Goal: Task Accomplishment & Management: Manage account settings

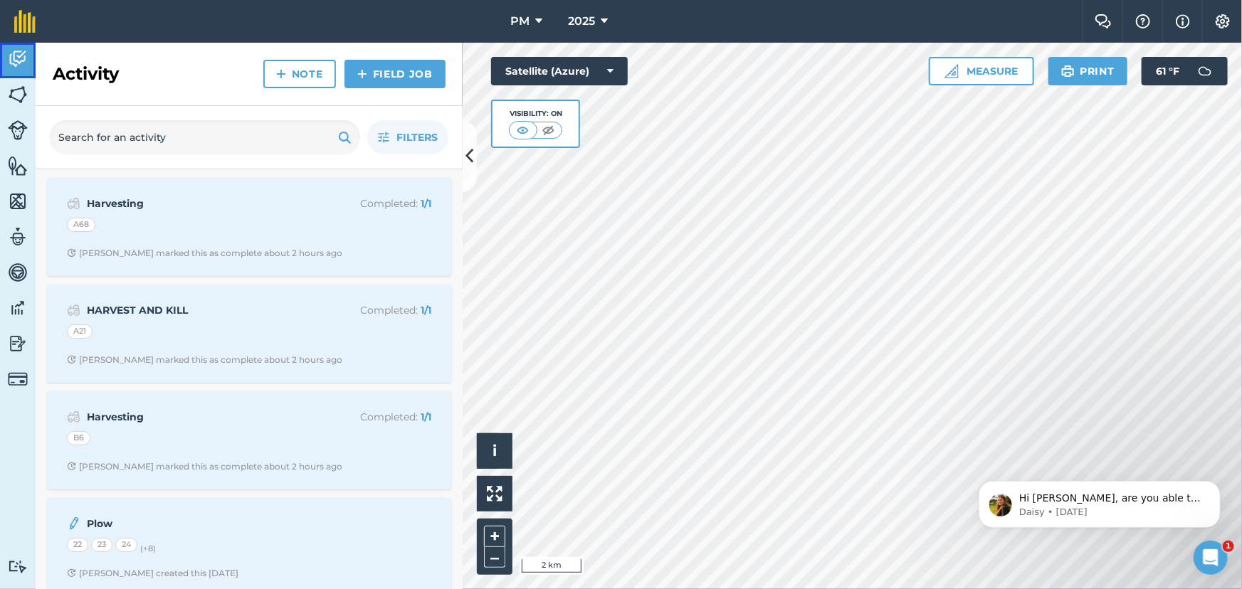
click at [16, 64] on img at bounding box center [18, 58] width 20 height 21
click at [413, 137] on span "Filters" at bounding box center [416, 137] width 41 height 16
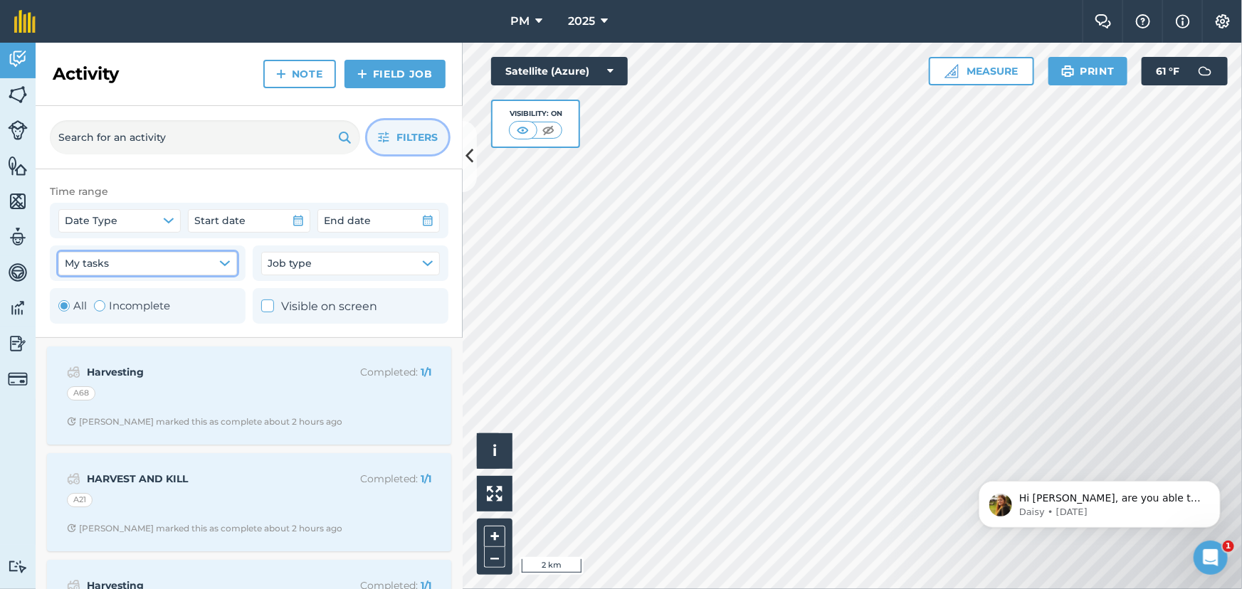
click at [226, 263] on icon "button" at bounding box center [224, 263] width 9 height 4
click at [217, 259] on button "My tasks" at bounding box center [147, 263] width 179 height 23
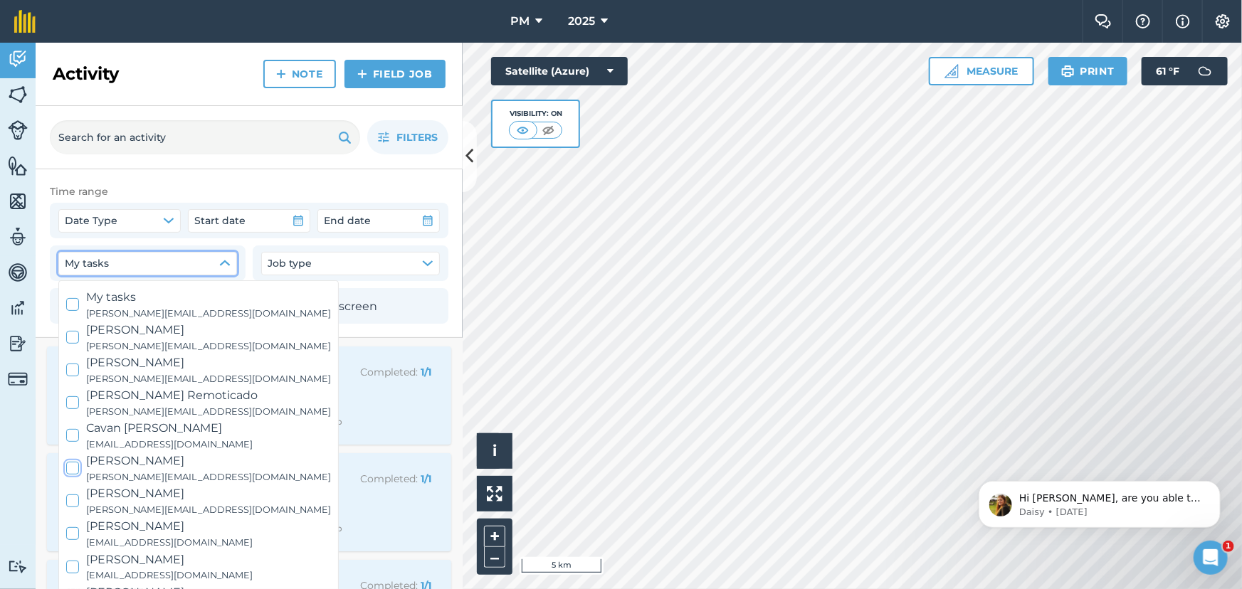
click at [186, 277] on body "PM 2025 Farm Chat Help Info Settings PM - 2025 Reproduced with the permission o…" at bounding box center [621, 294] width 1242 height 589
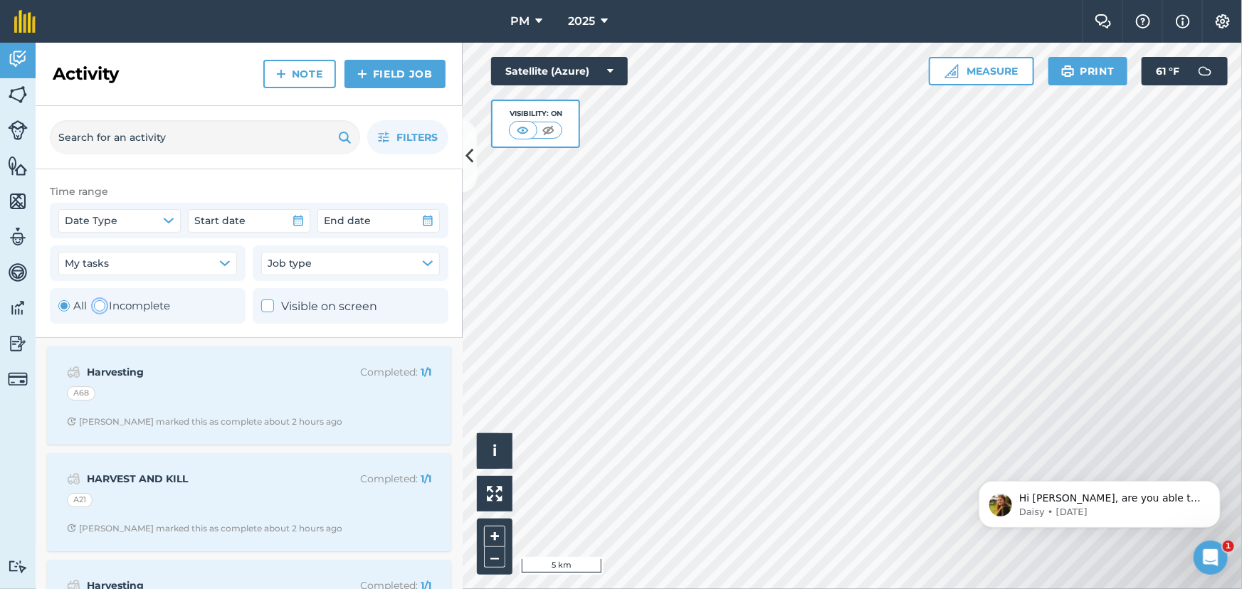
click at [95, 305] on div "Toggle Activity" at bounding box center [99, 305] width 11 height 11
radio input "false"
radio input "true"
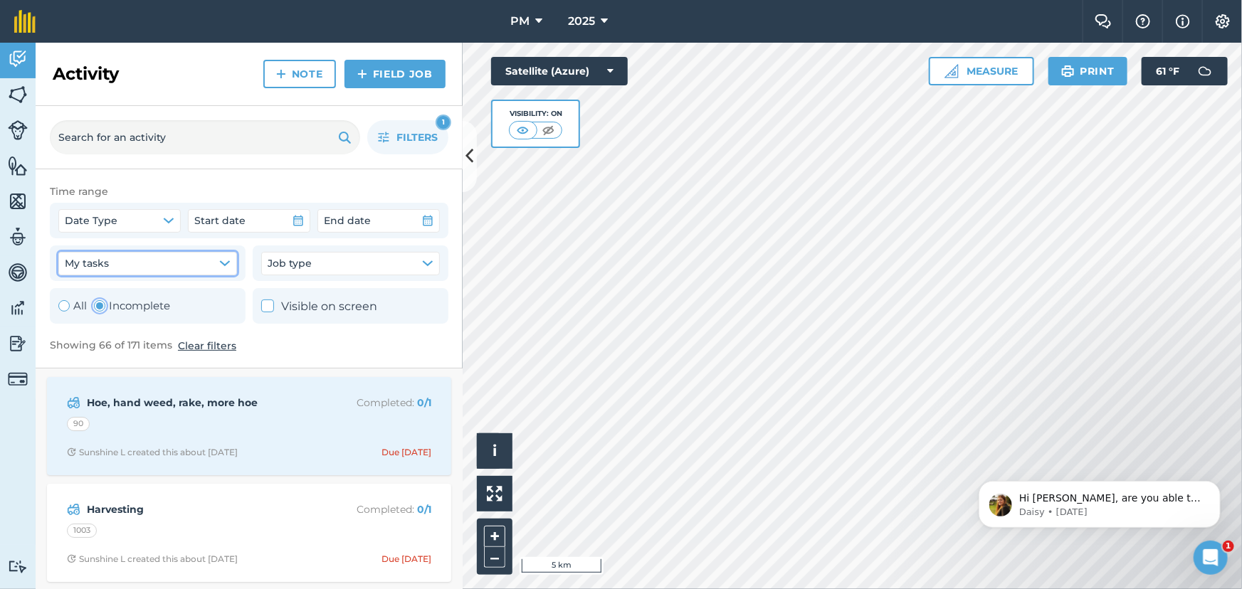
click at [227, 263] on icon "button" at bounding box center [224, 263] width 9 height 4
click at [347, 179] on div "Time range Date Type Start date End date My tasks Job type All Incomplete Visib…" at bounding box center [249, 268] width 427 height 199
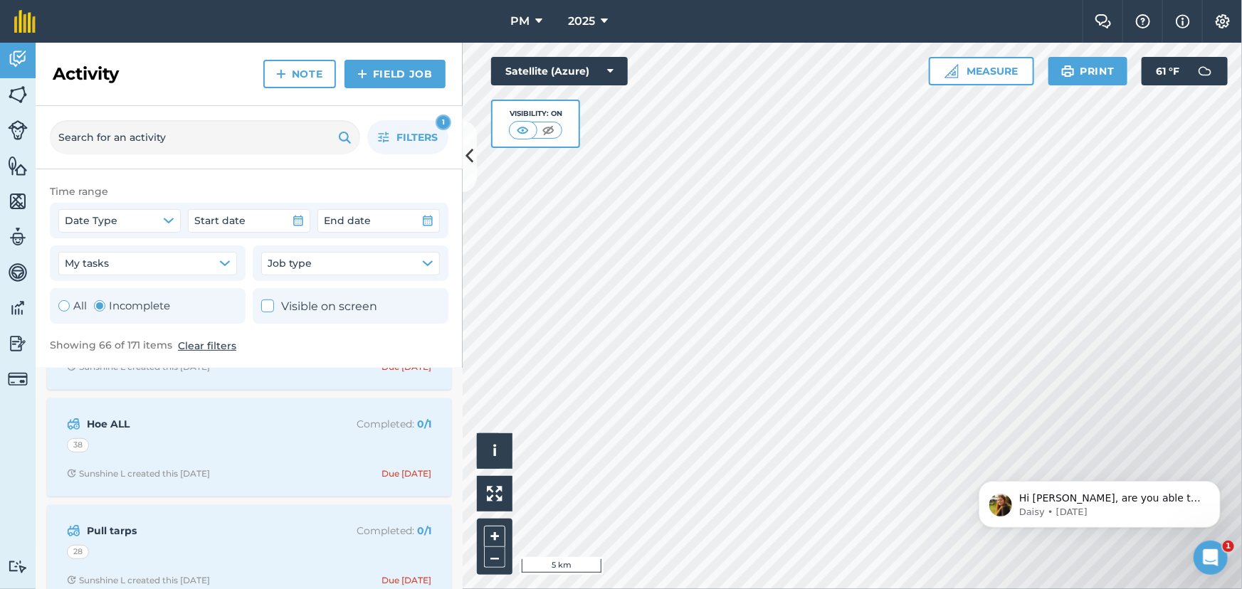
scroll to position [517, 0]
click at [408, 132] on span "Filters" at bounding box center [416, 137] width 41 height 16
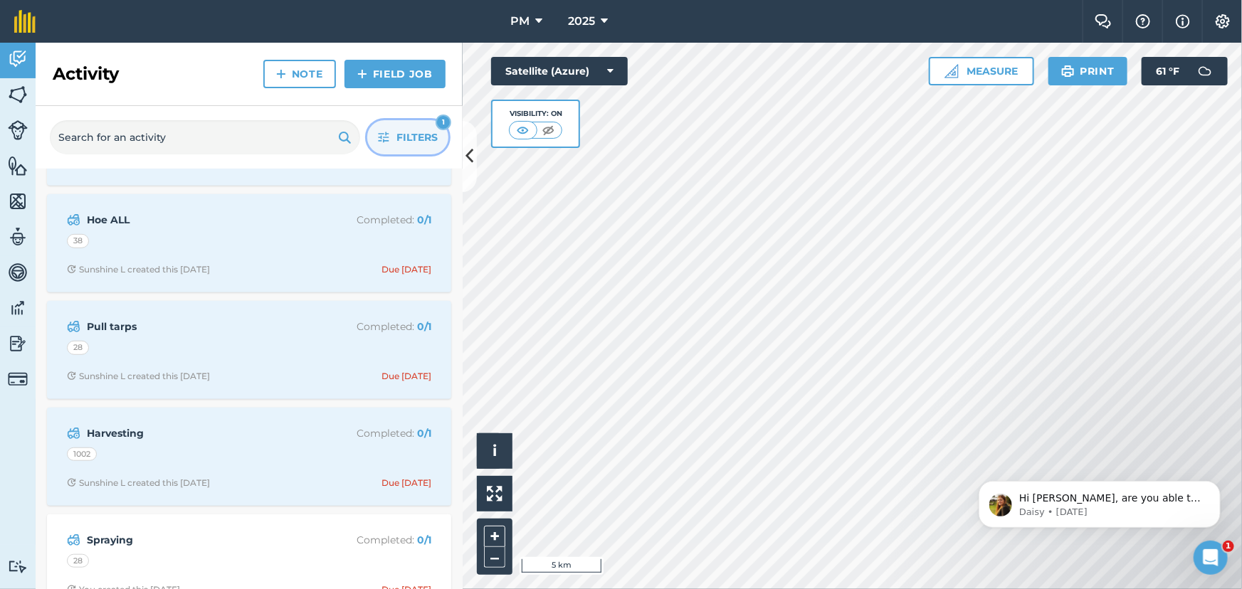
click at [398, 135] on span "Filters" at bounding box center [416, 137] width 41 height 16
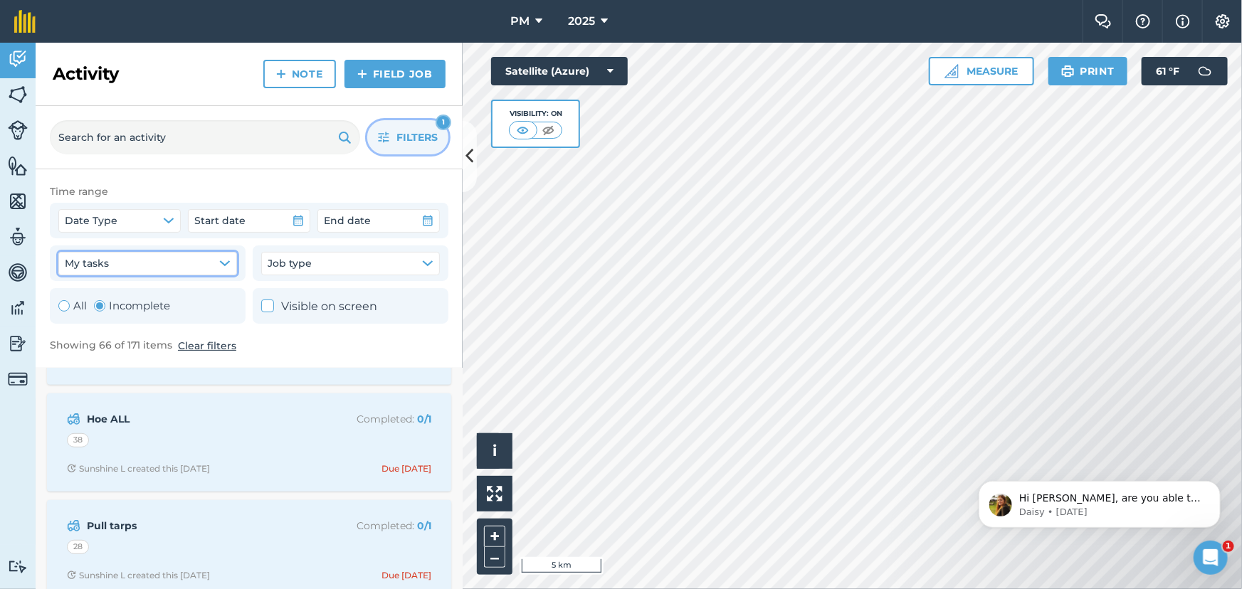
click at [223, 265] on icon "button" at bounding box center [224, 263] width 9 height 4
click at [29, 57] on link "Activity" at bounding box center [18, 61] width 36 height 36
click at [1220, 24] on img at bounding box center [1222, 21] width 17 height 14
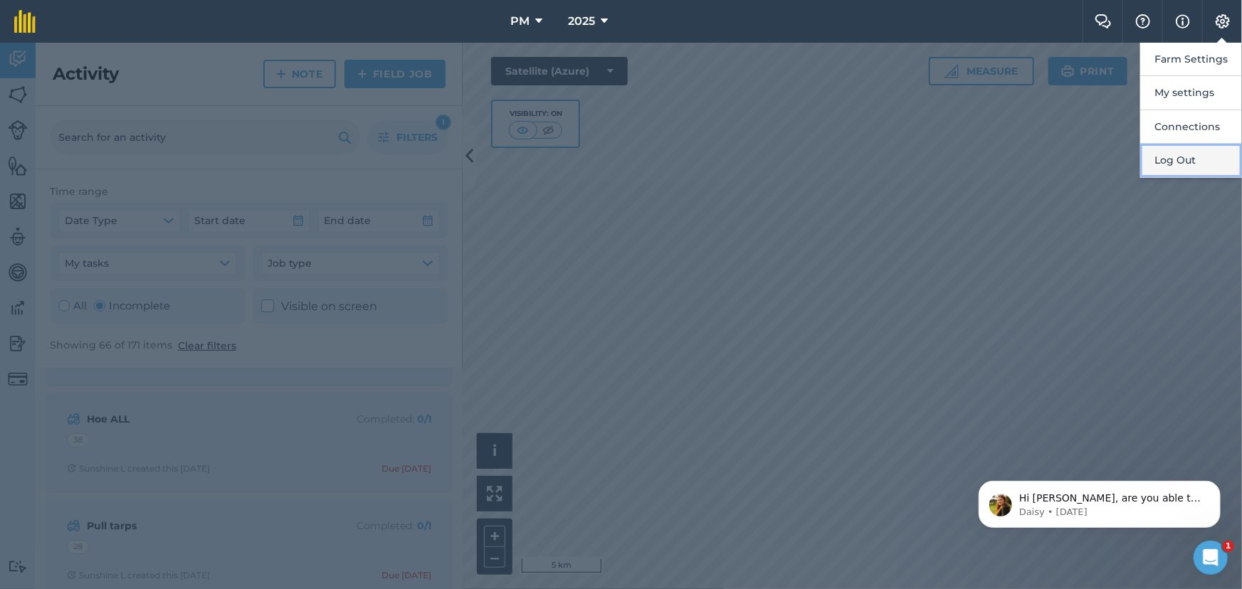
click at [1168, 166] on button "Log Out" at bounding box center [1191, 160] width 102 height 33
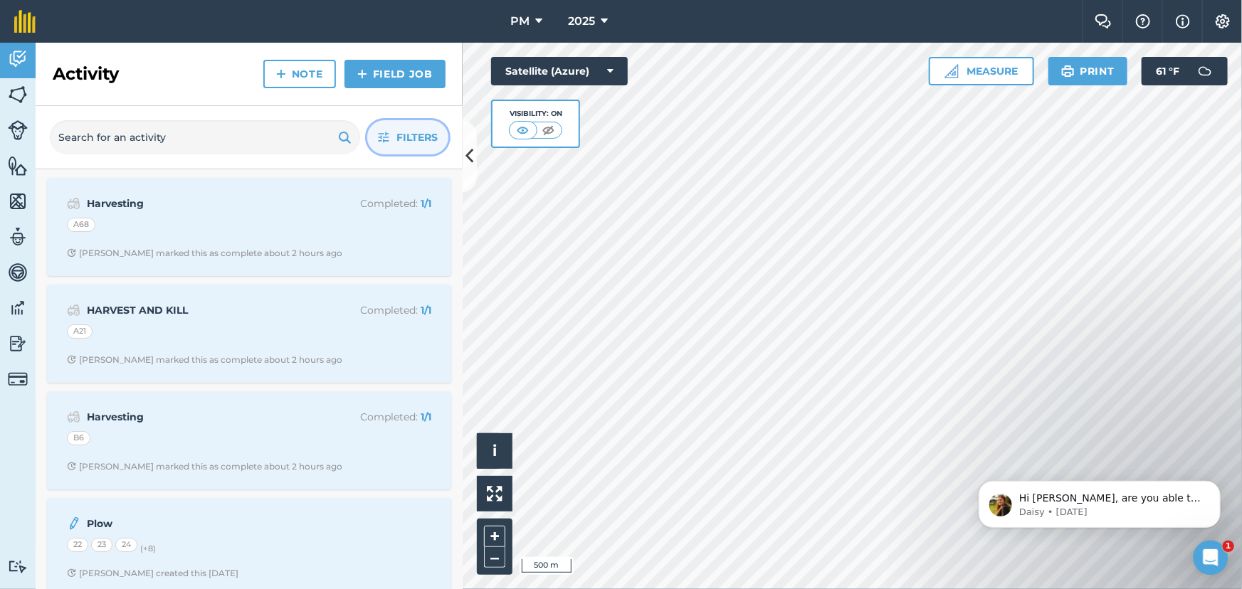
click at [411, 132] on span "Filters" at bounding box center [416, 137] width 41 height 16
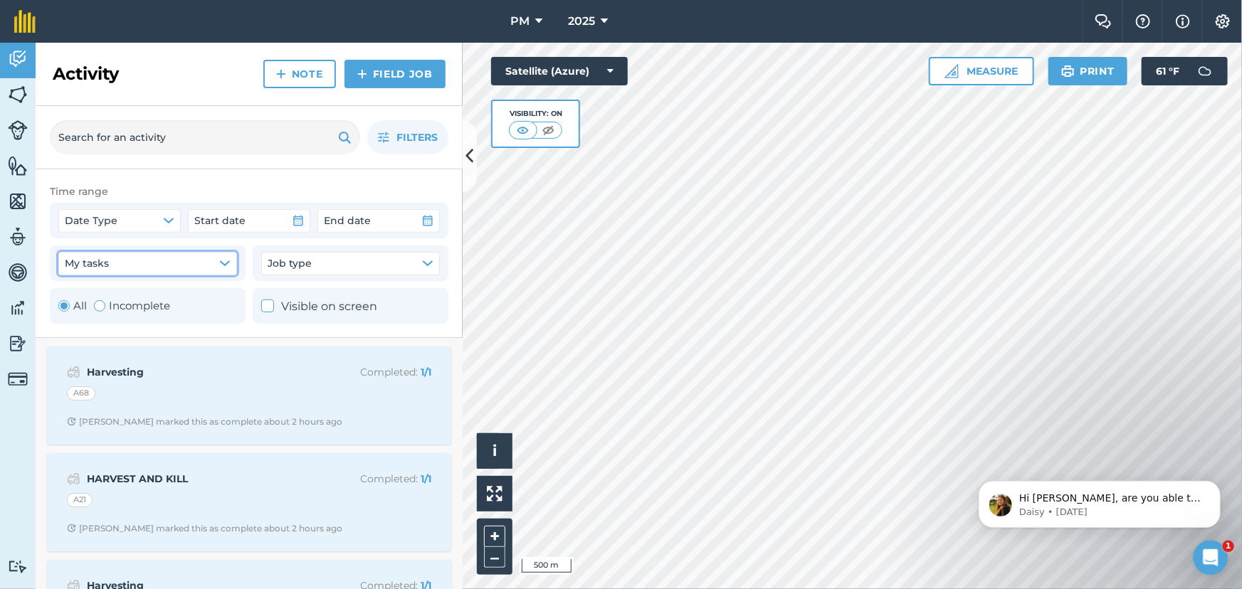
click at [219, 254] on button "My tasks" at bounding box center [147, 263] width 179 height 23
